Goal: Check status

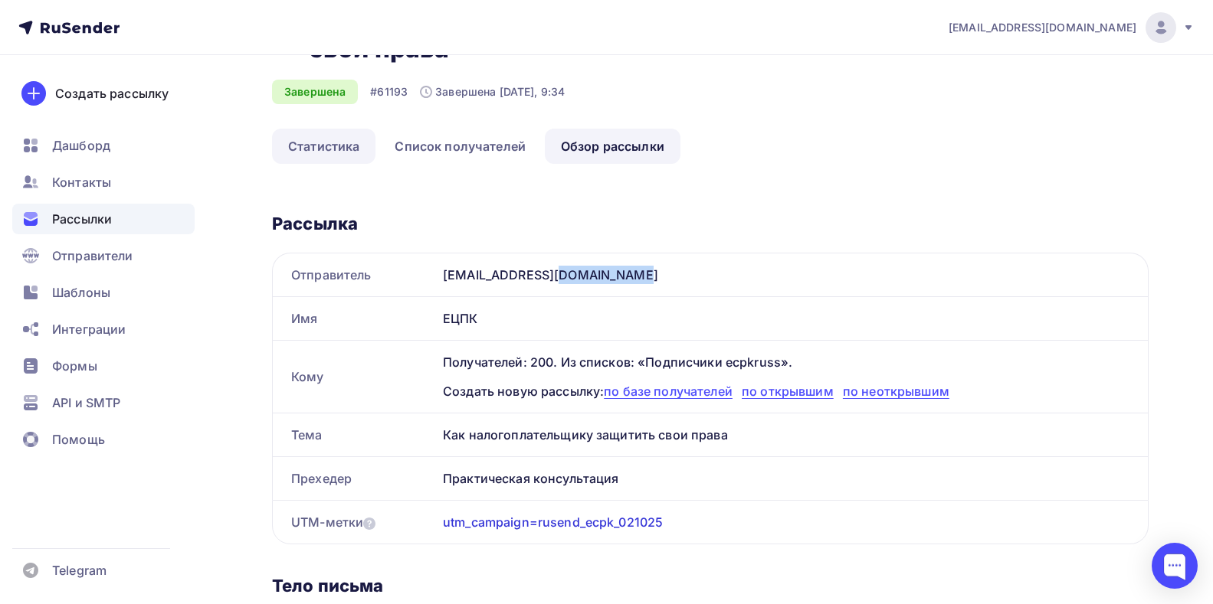
scroll to position [77, 0]
click at [308, 144] on link "Статистика" at bounding box center [323, 146] width 103 height 35
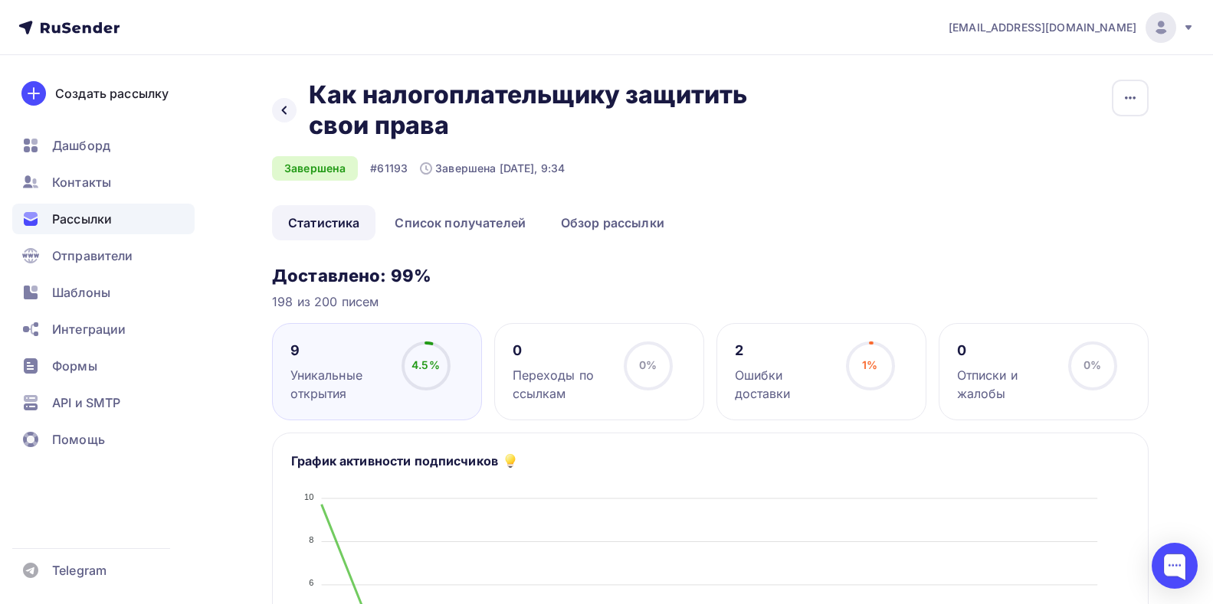
scroll to position [153, 0]
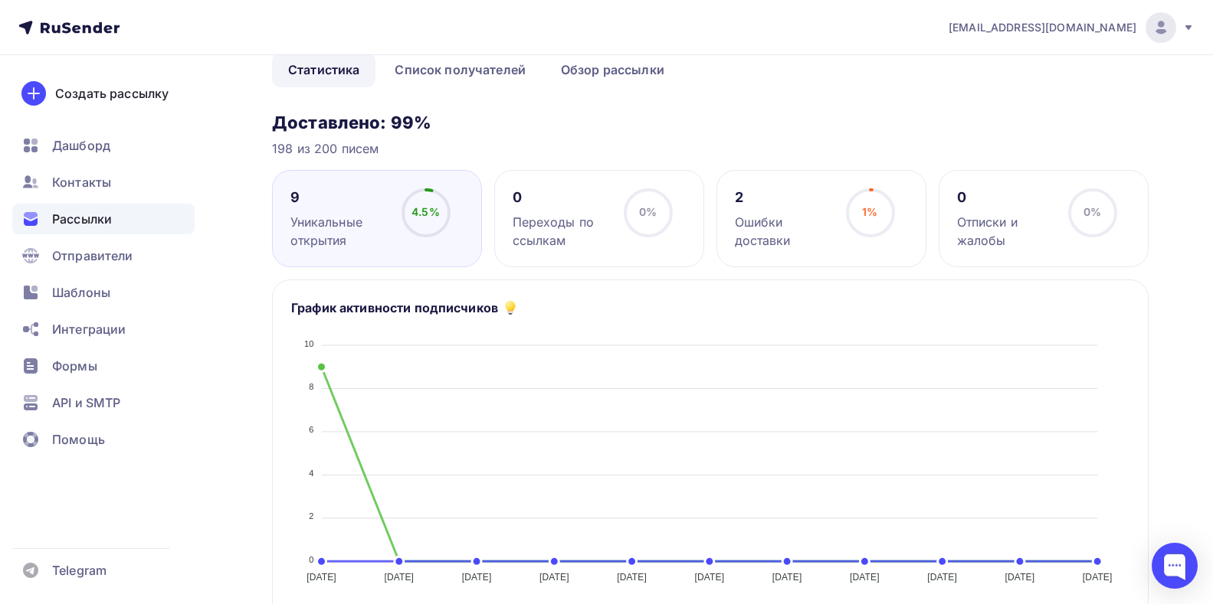
click at [743, 223] on div "Ошибки доставки" at bounding box center [783, 231] width 97 height 37
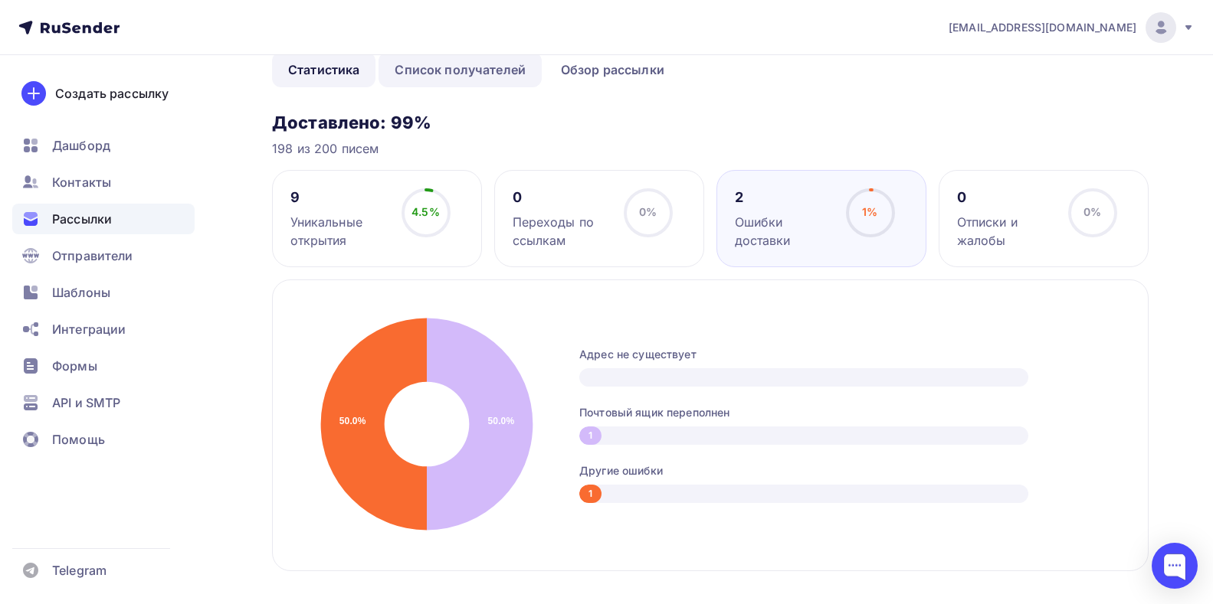
click at [447, 70] on link "Список получателей" at bounding box center [459, 69] width 163 height 35
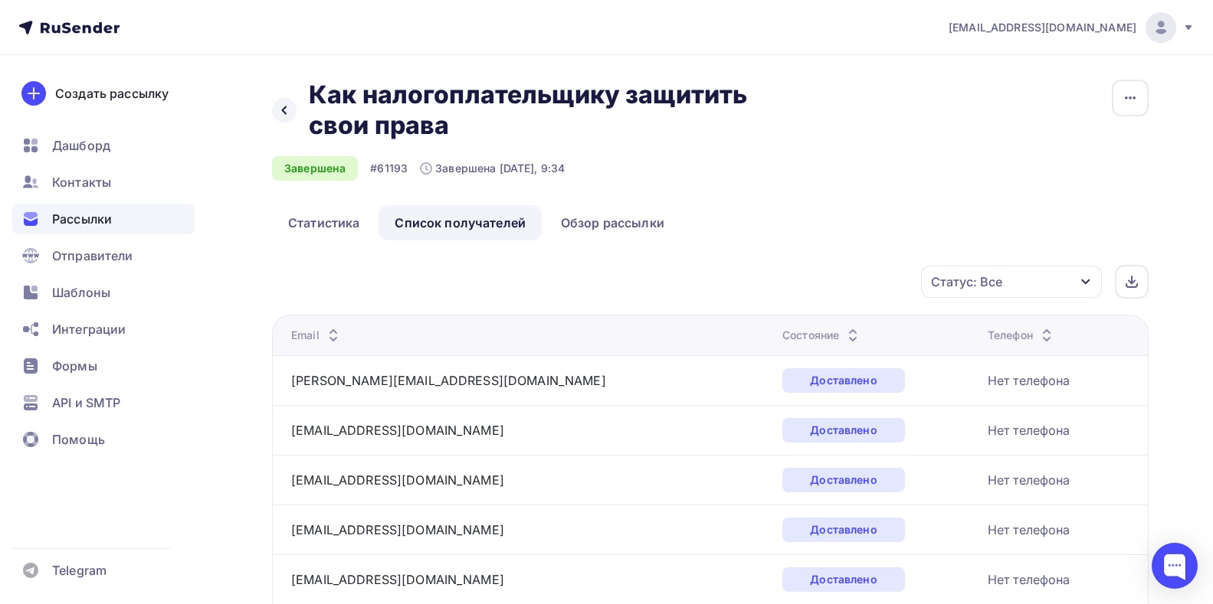
click at [110, 221] on span "Рассылки" at bounding box center [82, 219] width 60 height 18
